Goal: Navigation & Orientation: Find specific page/section

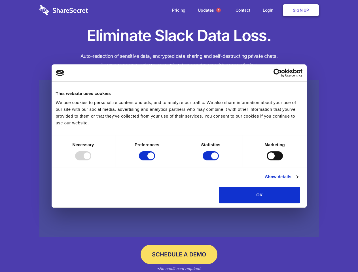
click at [91, 160] on div at bounding box center [83, 155] width 16 height 9
click at [155, 160] on input "Preferences" at bounding box center [147, 155] width 16 height 9
checkbox input "false"
click at [212, 160] on input "Statistics" at bounding box center [211, 155] width 16 height 9
checkbox input "false"
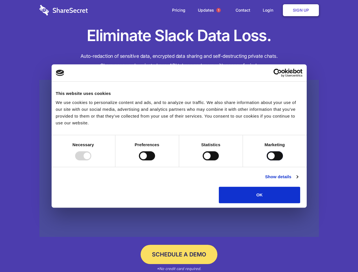
click at [267, 160] on input "Marketing" at bounding box center [275, 155] width 16 height 9
checkbox input "true"
click at [298, 180] on link "Show details" at bounding box center [281, 177] width 33 height 7
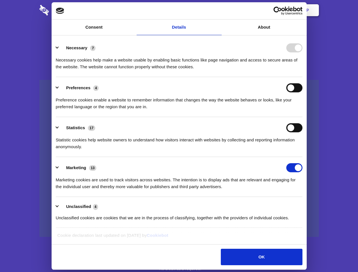
click at [305, 205] on ul "Necessary 7 Necessary cookies help make a website usable by enabling basic func…" at bounding box center [179, 132] width 252 height 191
click at [218, 10] on span "1" at bounding box center [218, 10] width 5 height 5
